Goal: Navigation & Orientation: Find specific page/section

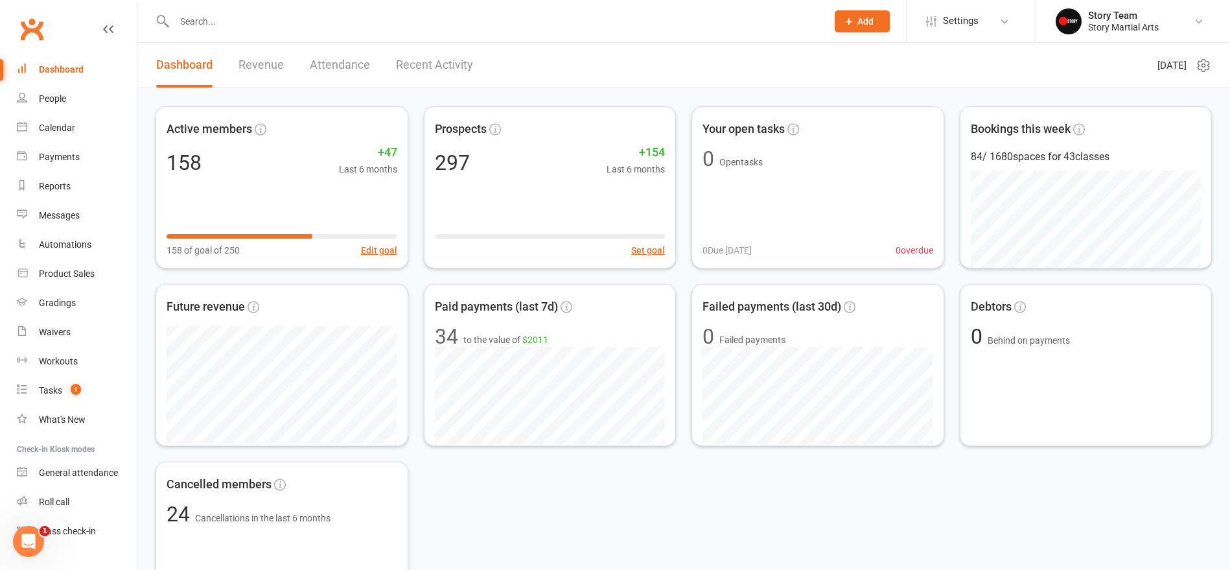
click at [320, 70] on link "Attendance" at bounding box center [340, 65] width 60 height 45
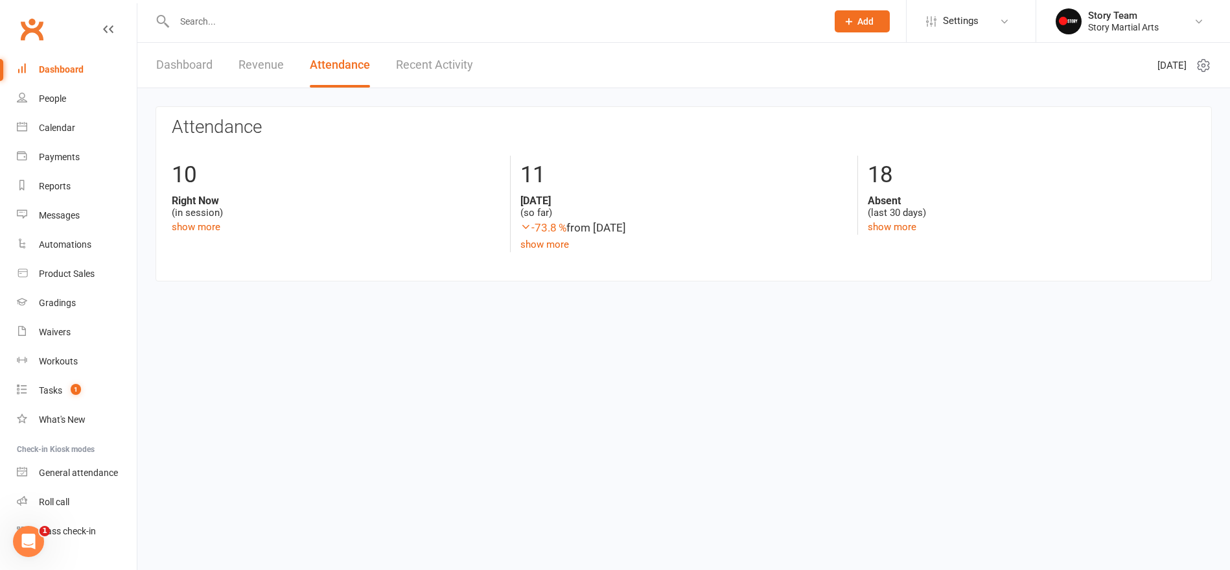
click at [198, 69] on link "Dashboard" at bounding box center [184, 65] width 56 height 45
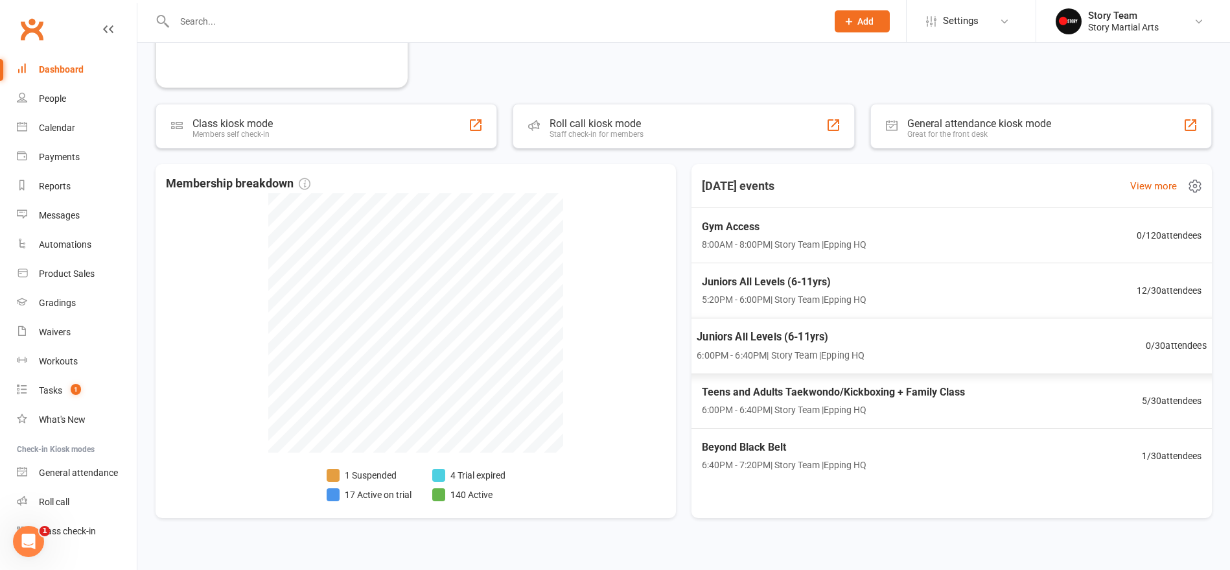
scroll to position [535, 0]
click at [991, 400] on div "Teens and Adults Taekwondo/Kickboxing + Family Class 6:00PM - 6:40PM | Story Te…" at bounding box center [951, 401] width 541 height 56
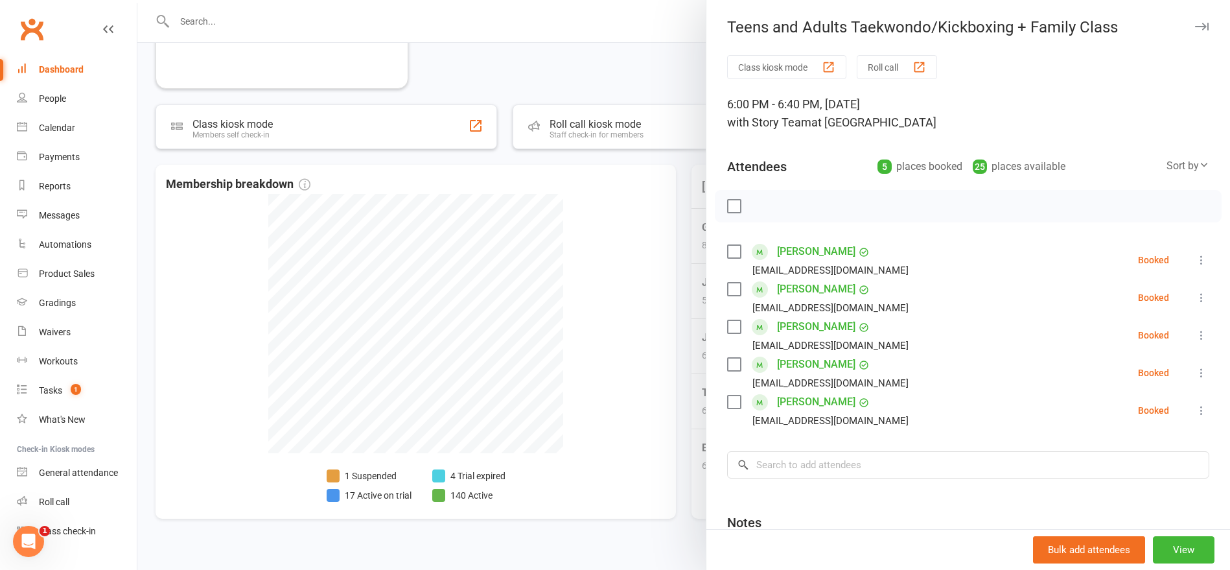
click at [802, 329] on link "[PERSON_NAME]" at bounding box center [816, 326] width 78 height 21
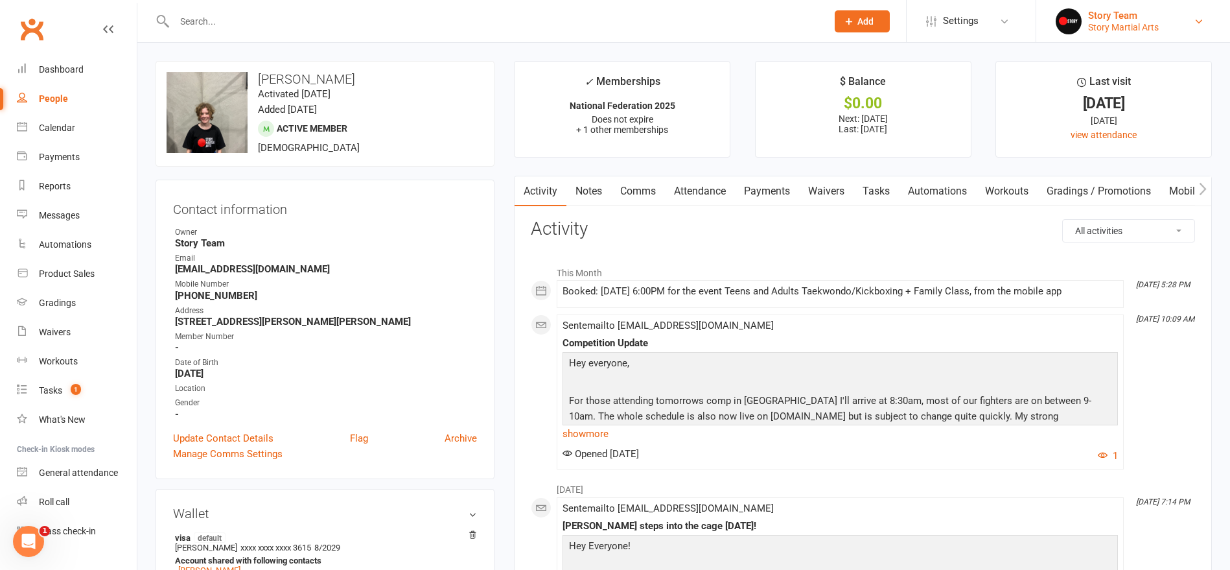
click at [1103, 26] on div "Story Martial Arts" at bounding box center [1123, 27] width 71 height 12
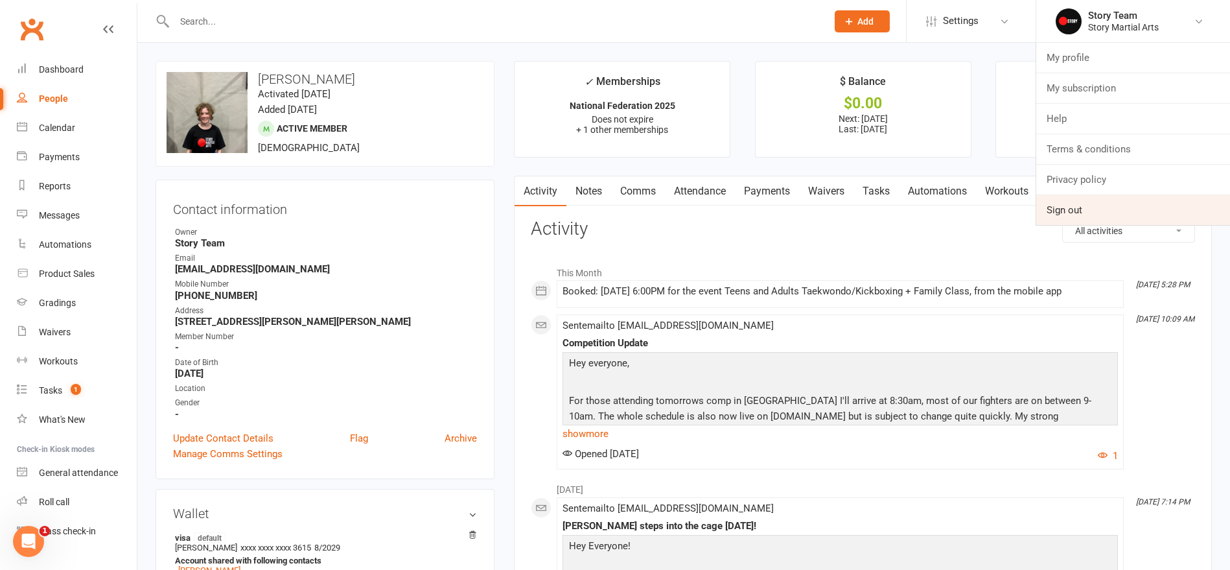
click at [1087, 213] on link "Sign out" at bounding box center [1134, 210] width 194 height 30
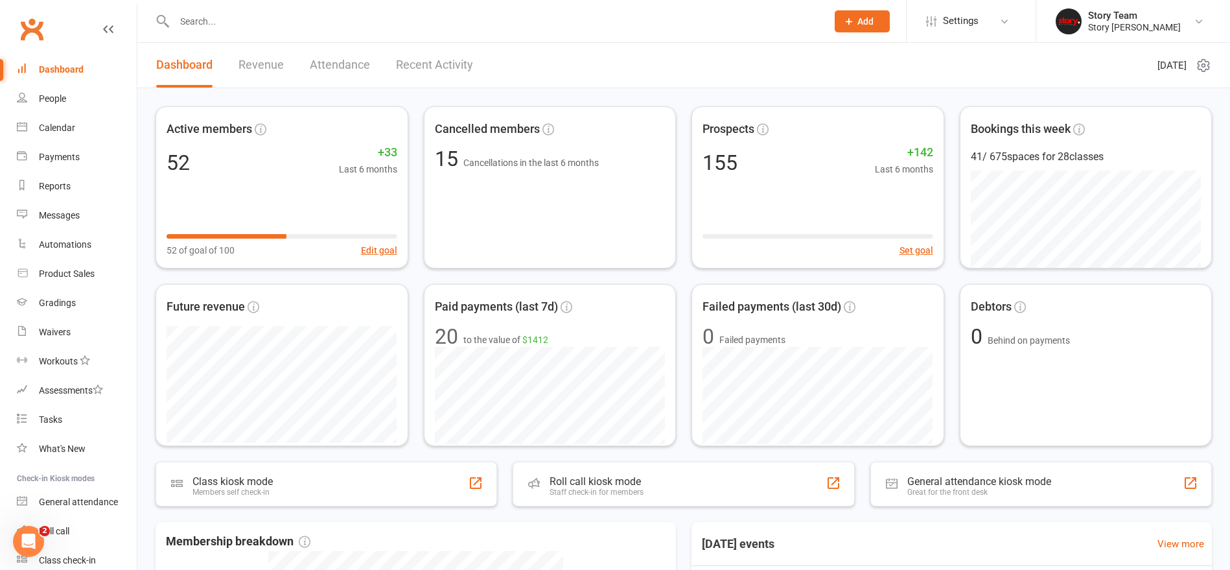
click at [434, 67] on link "Recent Activity" at bounding box center [434, 65] width 77 height 45
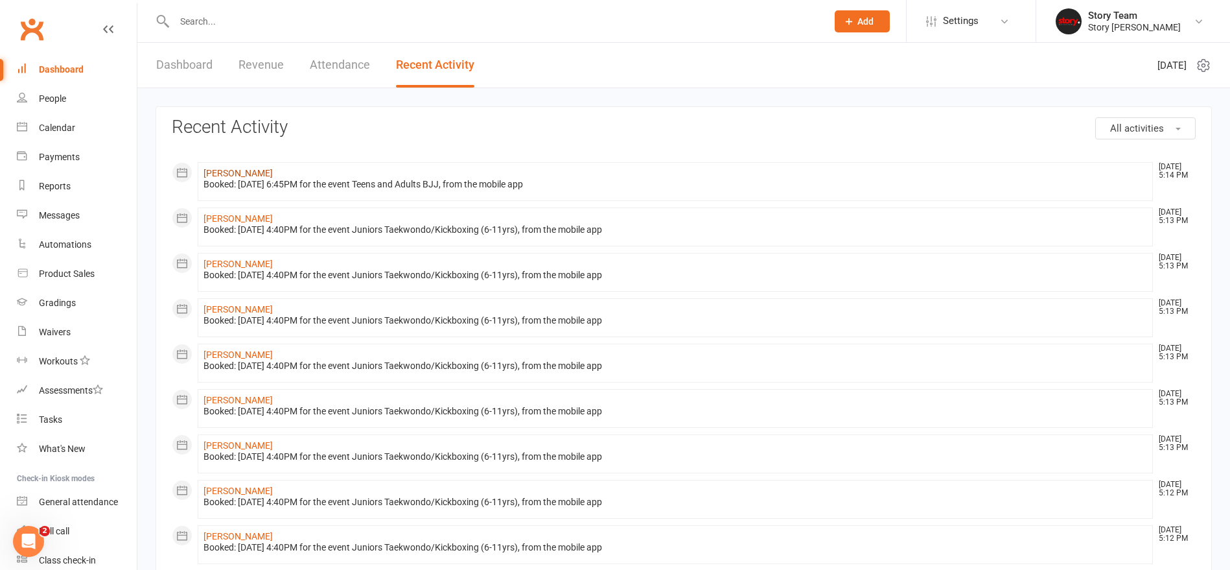
click at [229, 174] on link "[PERSON_NAME]" at bounding box center [238, 173] width 69 height 10
